Goal: Task Accomplishment & Management: Manage account settings

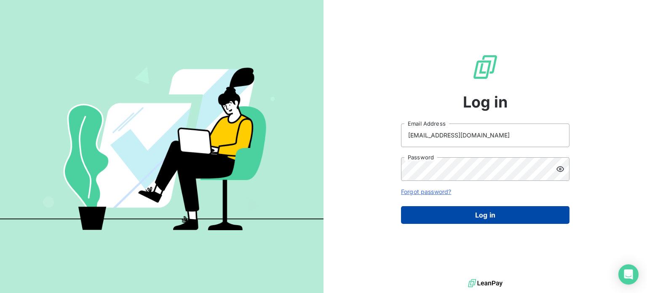
click at [476, 213] on button "Log in" at bounding box center [485, 215] width 168 height 18
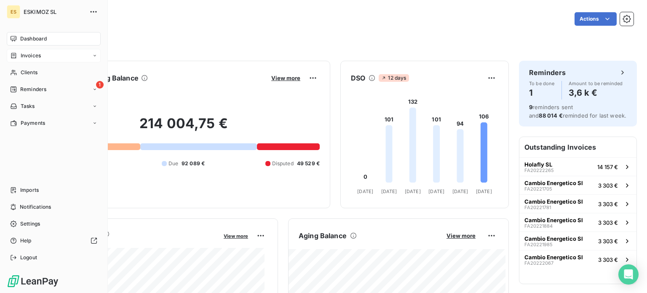
click at [35, 55] on span "Invoices" at bounding box center [31, 56] width 20 height 8
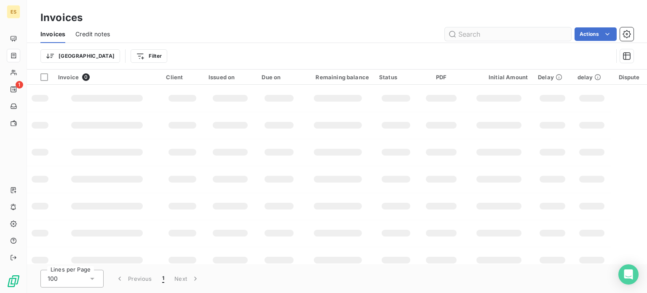
click at [504, 31] on input "text" at bounding box center [508, 33] width 126 height 13
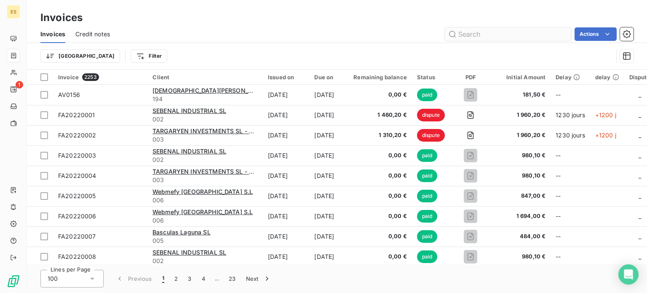
click at [485, 35] on input "text" at bounding box center [508, 33] width 126 height 13
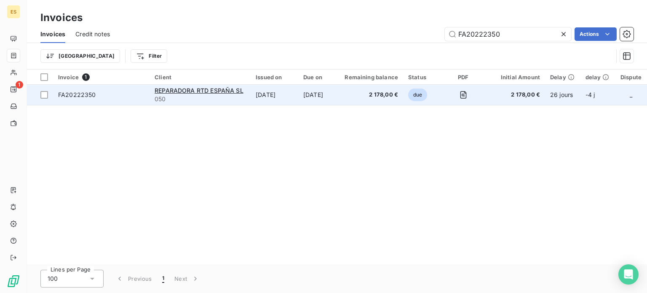
type input "FA20222350"
click at [304, 104] on td "[DATE]" at bounding box center [318, 95] width 40 height 20
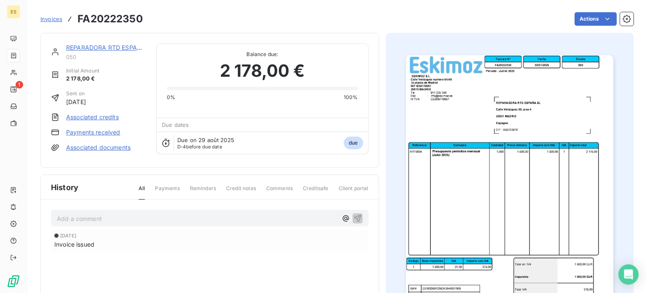
click at [77, 131] on link "Payments received" at bounding box center [93, 132] width 54 height 8
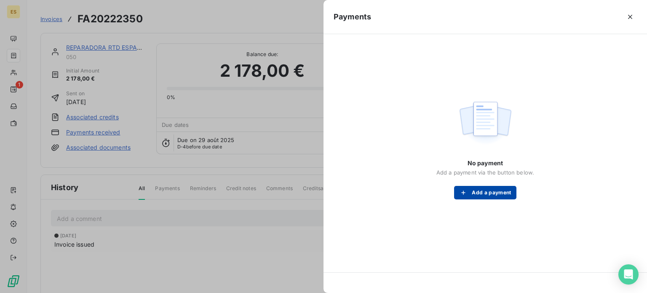
click at [460, 191] on icon "button" at bounding box center [463, 192] width 8 height 8
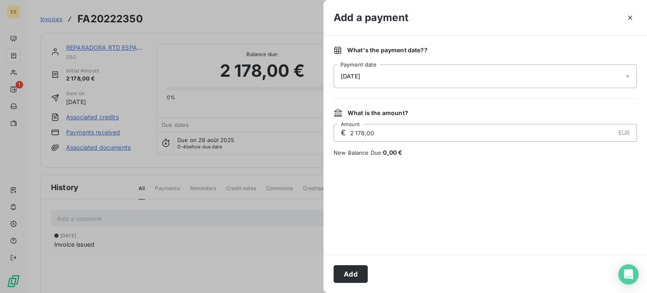
click at [365, 267] on button "Add" at bounding box center [350, 274] width 34 height 18
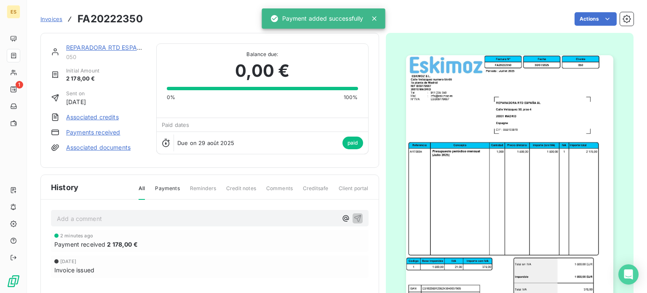
click at [59, 19] on span "Invoices" at bounding box center [51, 19] width 22 height 7
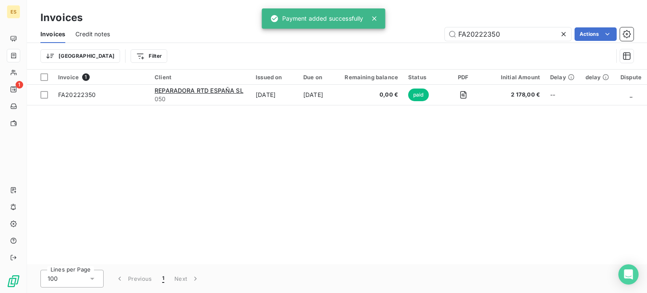
click at [564, 32] on icon at bounding box center [563, 34] width 8 height 8
click at [507, 35] on input "text" at bounding box center [508, 33] width 126 height 13
paste input "FA20222306"
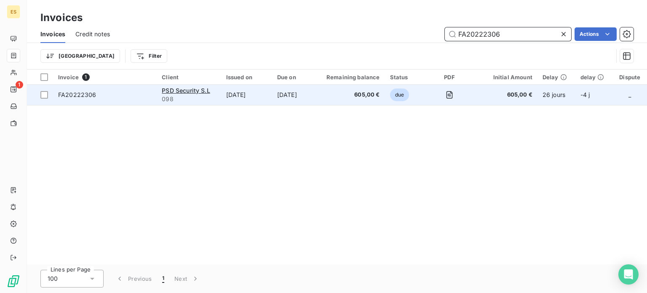
type input "FA20222306"
click at [259, 99] on td "[DATE]" at bounding box center [246, 95] width 51 height 20
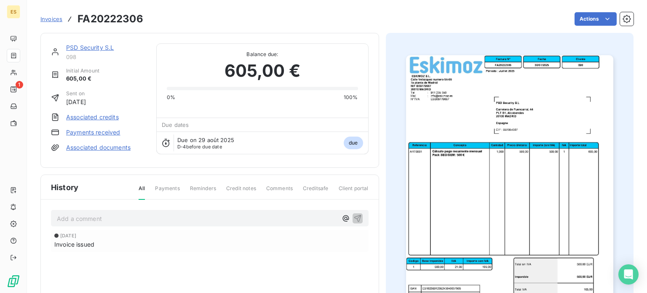
click at [82, 129] on link "Payments received" at bounding box center [93, 132] width 54 height 8
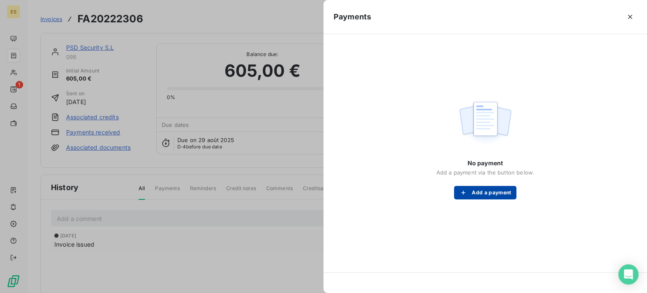
click at [462, 193] on icon "button" at bounding box center [463, 192] width 8 height 8
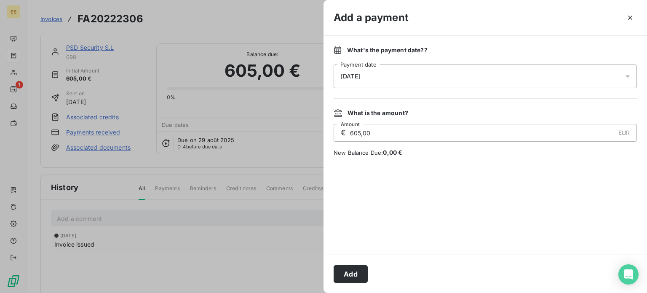
click at [346, 263] on div "Add" at bounding box center [484, 273] width 323 height 38
click at [347, 272] on button "Add" at bounding box center [350, 274] width 34 height 18
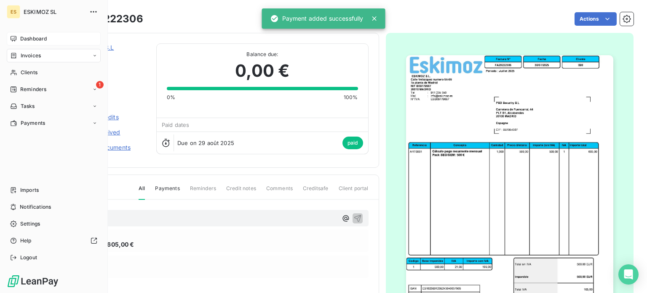
click at [36, 40] on span "Dashboard" at bounding box center [33, 39] width 27 height 8
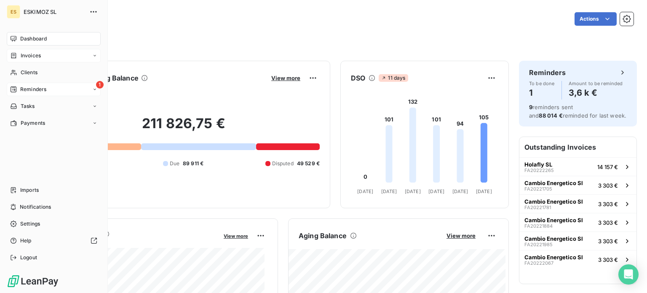
click at [22, 95] on div "1 Reminders" at bounding box center [54, 89] width 94 height 13
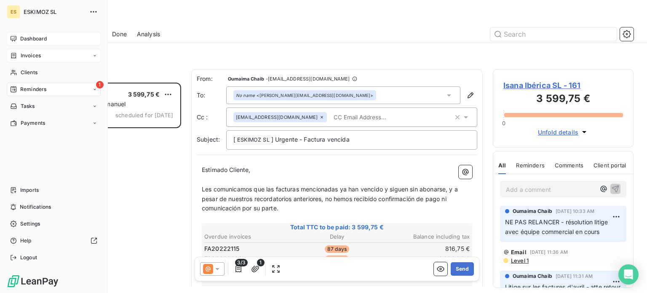
click at [24, 30] on div "ES ESKIMOZ SL Dashboard Invoices Clients 1 Reminders Tasks Payments Imports Not…" at bounding box center [54, 146] width 108 height 293
click at [27, 35] on span "Dashboard" at bounding box center [33, 39] width 27 height 8
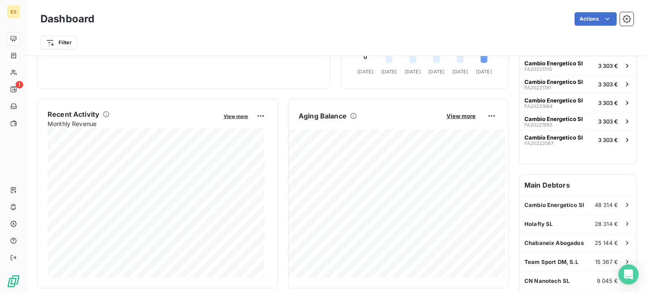
scroll to position [1, 0]
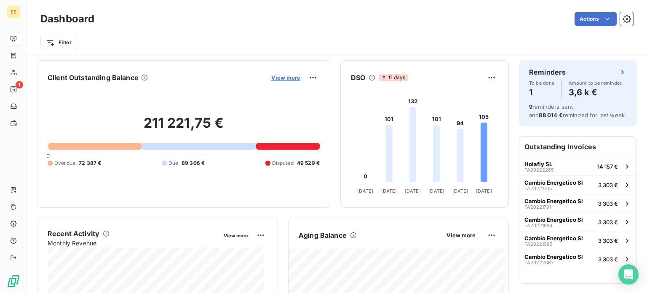
click at [278, 79] on span "View more" at bounding box center [285, 77] width 29 height 7
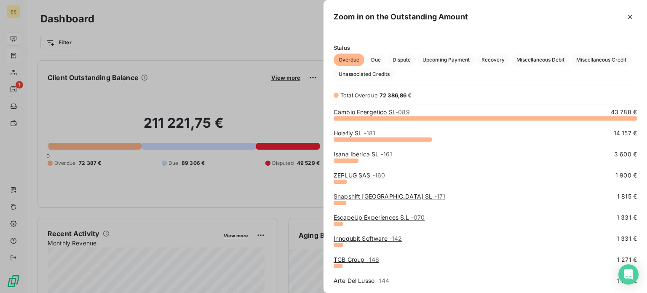
scroll to position [0, 0]
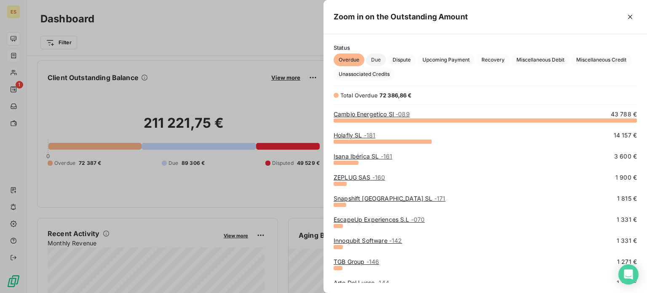
click at [379, 58] on span "Due" at bounding box center [376, 59] width 20 height 13
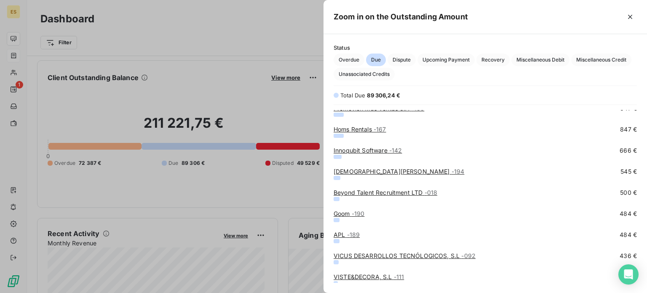
scroll to position [532, 0]
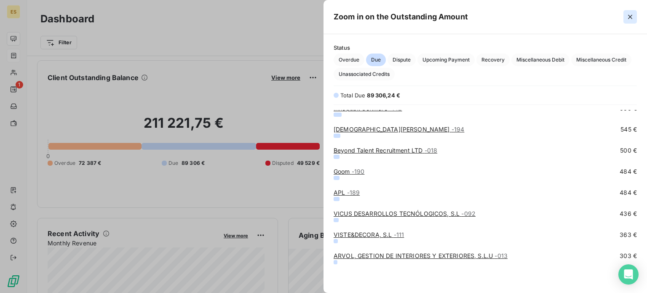
click at [631, 19] on icon "button" at bounding box center [630, 17] width 8 height 8
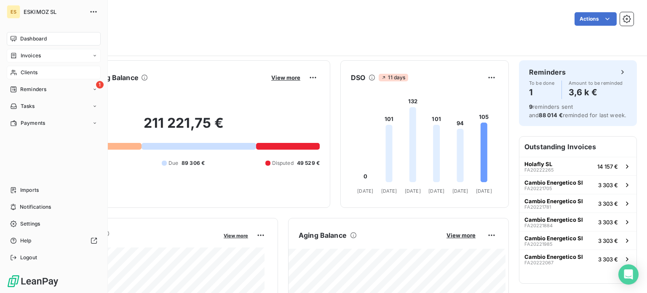
click at [45, 75] on div "Clients" at bounding box center [54, 72] width 94 height 13
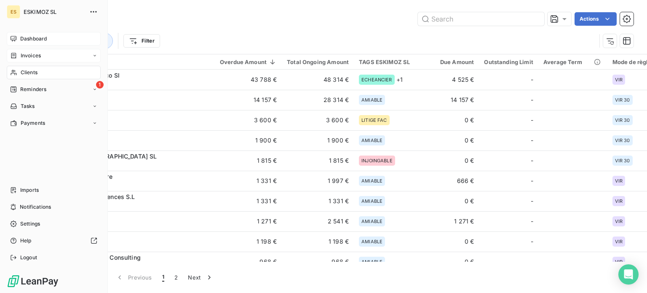
click at [33, 38] on span "Dashboard" at bounding box center [33, 39] width 27 height 8
